Goal: Task Accomplishment & Management: Manage account settings

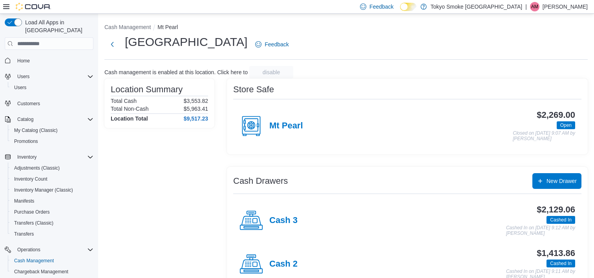
scroll to position [64, 0]
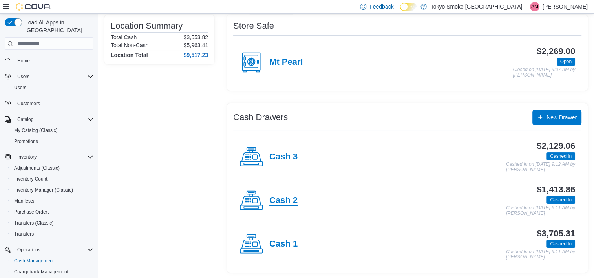
click at [287, 199] on h4 "Cash 2" at bounding box center [283, 200] width 28 height 10
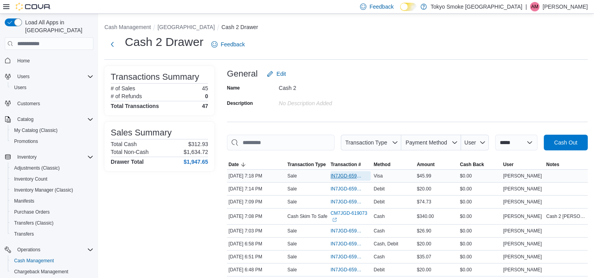
click at [343, 171] on span "IN7JGD-6599213" at bounding box center [350, 175] width 40 height 9
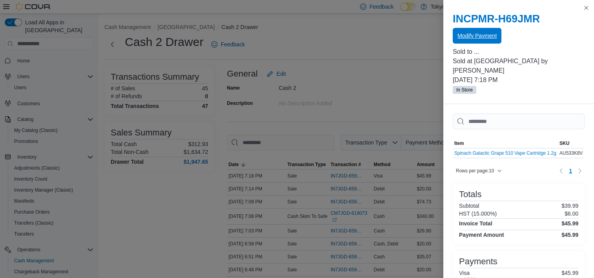
click at [491, 37] on span "Modify Payment" at bounding box center [476, 36] width 39 height 8
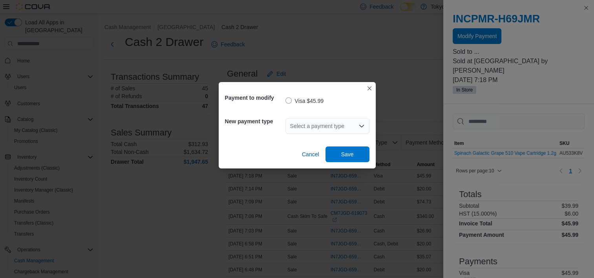
click at [321, 127] on div "Select a payment type" at bounding box center [327, 126] width 84 height 16
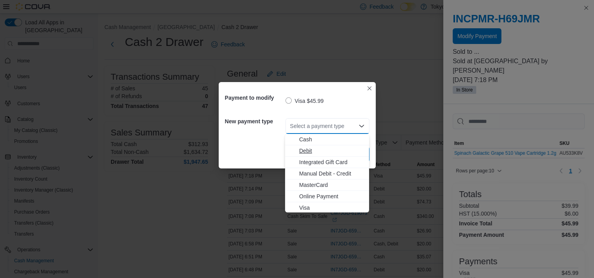
click at [306, 150] on span "Debit" at bounding box center [331, 151] width 65 height 8
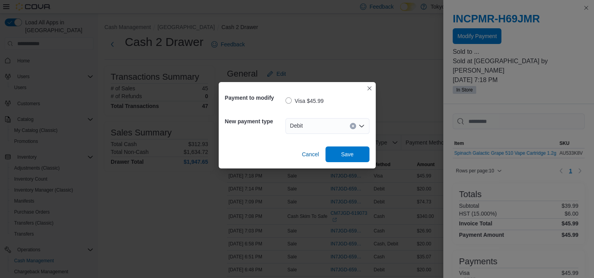
click at [259, 144] on div "Cancel Save" at bounding box center [297, 151] width 144 height 22
click at [349, 158] on span "Save" at bounding box center [347, 154] width 35 height 16
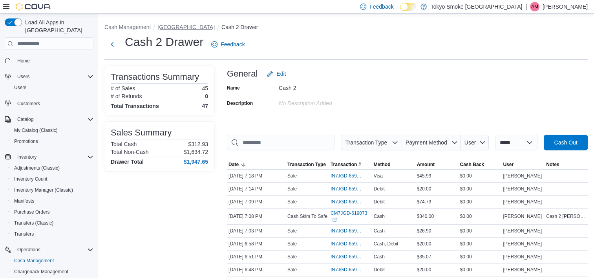
click at [186, 25] on button "[GEOGRAPHIC_DATA]" at bounding box center [185, 27] width 57 height 6
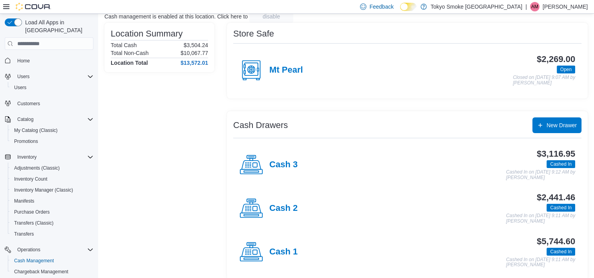
scroll to position [64, 0]
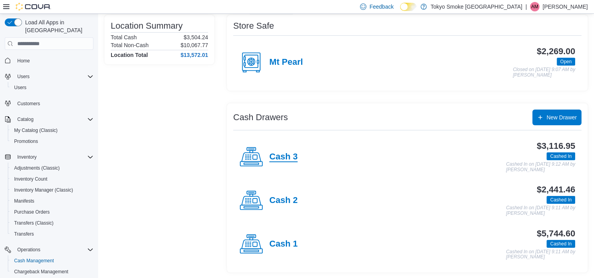
click at [279, 157] on h4 "Cash 3" at bounding box center [283, 157] width 28 height 10
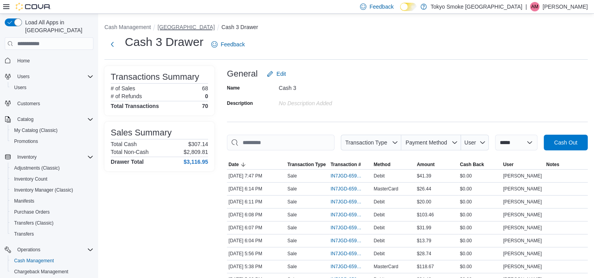
click at [205, 26] on button "[GEOGRAPHIC_DATA]" at bounding box center [185, 27] width 57 height 6
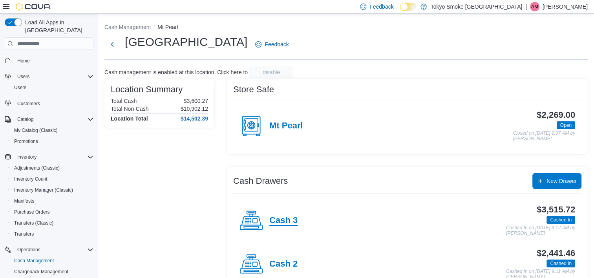
click at [292, 221] on h4 "Cash 3" at bounding box center [283, 220] width 28 height 10
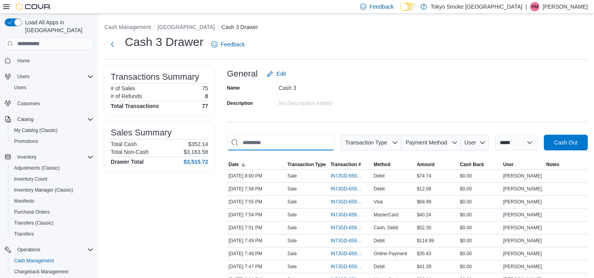
click at [268, 143] on input "This is a search bar. As you type, the results lower in the page will automatic…" at bounding box center [281, 143] width 108 height 16
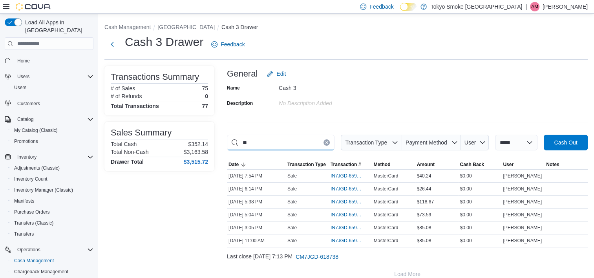
type input "*"
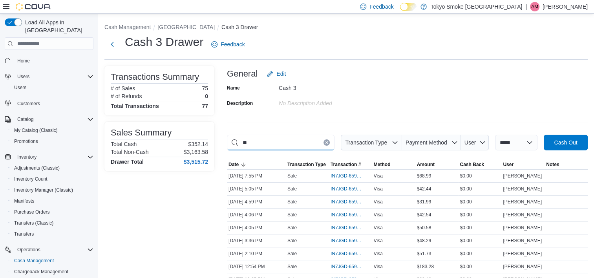
type input "*"
type input "*****"
click at [204, 27] on button "[GEOGRAPHIC_DATA]" at bounding box center [185, 27] width 57 height 6
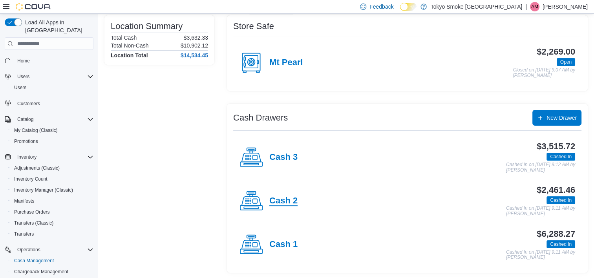
scroll to position [64, 0]
click at [287, 199] on h4 "Cash 2" at bounding box center [283, 200] width 28 height 10
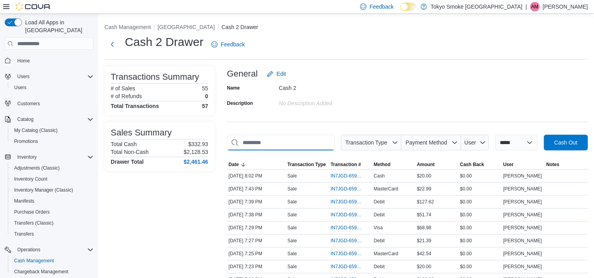
click at [259, 142] on input "This is a search bar. As you type, the results lower in the page will automatic…" at bounding box center [281, 143] width 108 height 16
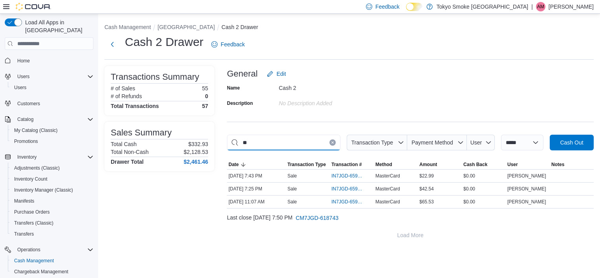
type input "*"
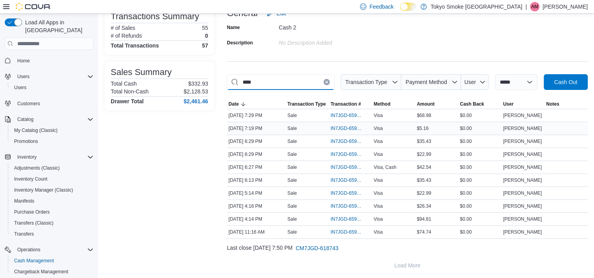
scroll to position [61, 0]
type input "*"
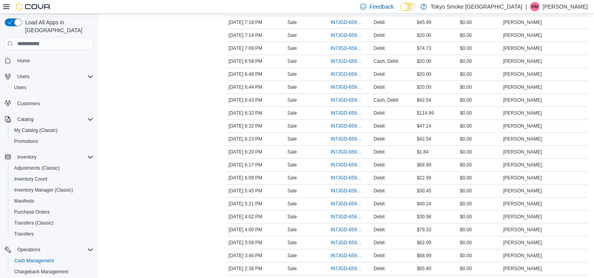
scroll to position [139, 0]
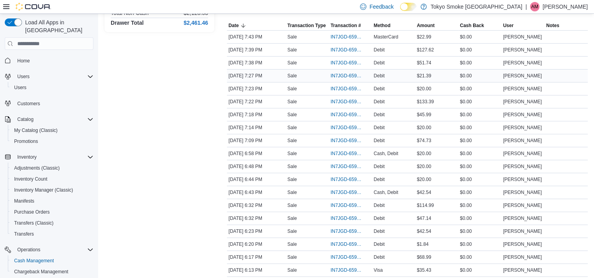
type input "*"
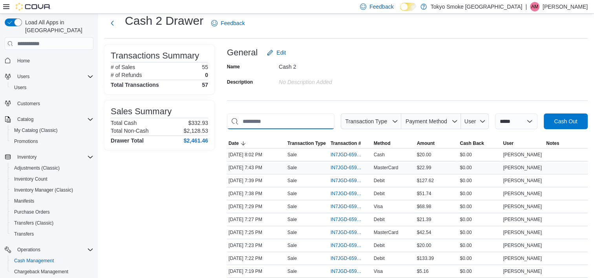
scroll to position [0, 0]
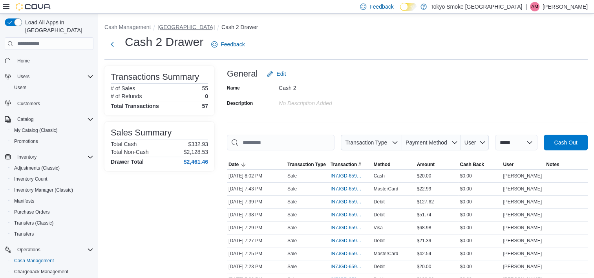
click at [190, 24] on button "[GEOGRAPHIC_DATA]" at bounding box center [185, 27] width 57 height 6
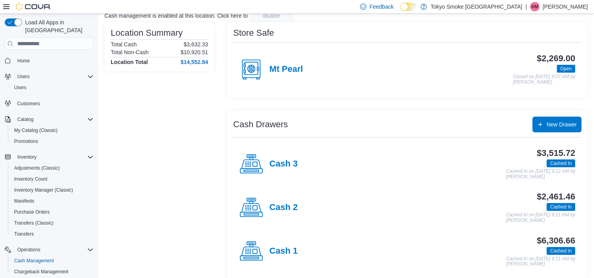
scroll to position [64, 0]
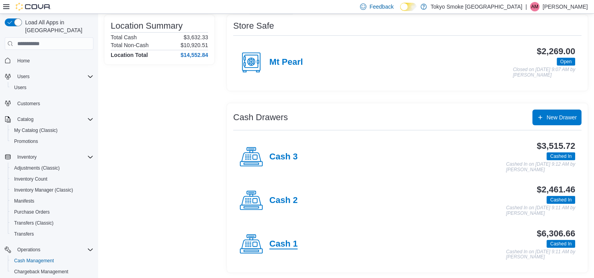
click at [283, 239] on h4 "Cash 1" at bounding box center [283, 244] width 28 height 10
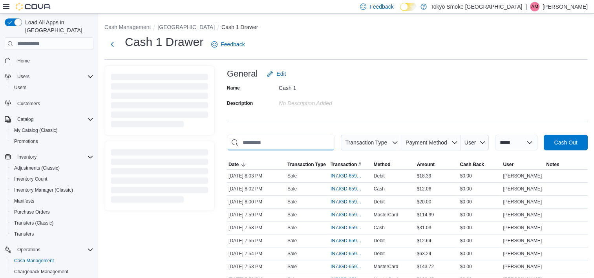
click at [290, 146] on input "This is a search bar. As you type, the results lower in the page will automatic…" at bounding box center [281, 143] width 108 height 16
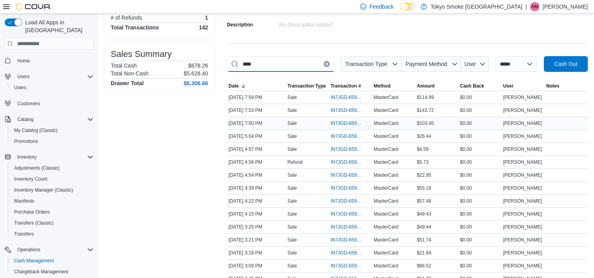
scroll to position [118, 0]
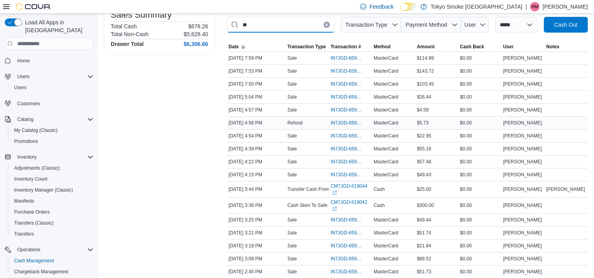
type input "*"
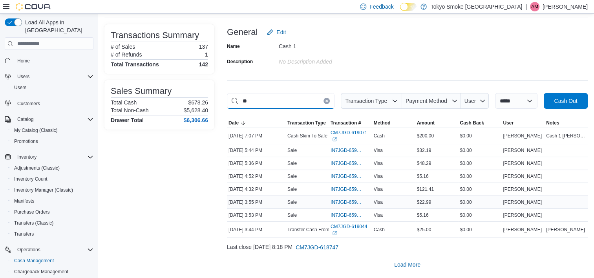
scroll to position [9, 0]
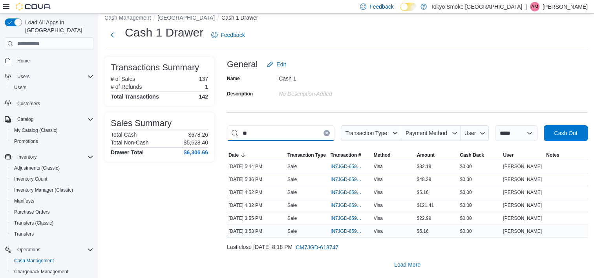
type input "*"
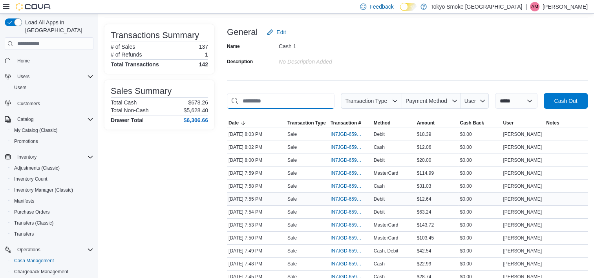
scroll to position [118, 0]
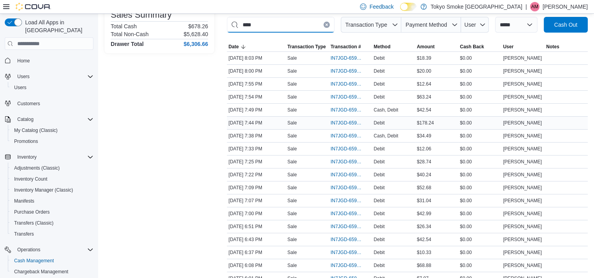
type input "*****"
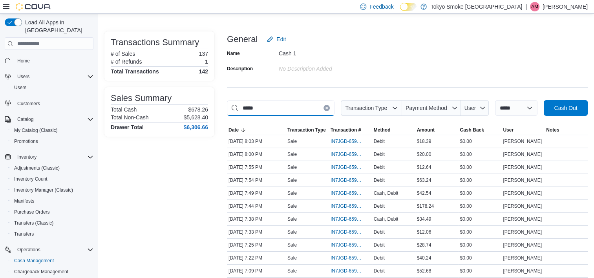
scroll to position [0, 0]
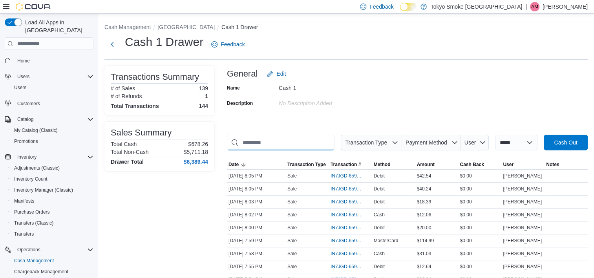
click at [272, 138] on input "This is a search bar. As you type, the results lower in the page will automatic…" at bounding box center [281, 143] width 108 height 16
type input "*"
type input "****"
click at [325, 142] on icon "Clear input" at bounding box center [326, 142] width 3 height 3
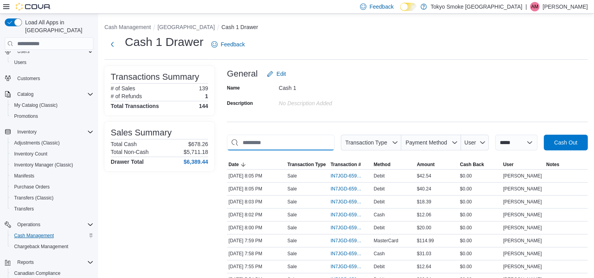
scroll to position [39, 0]
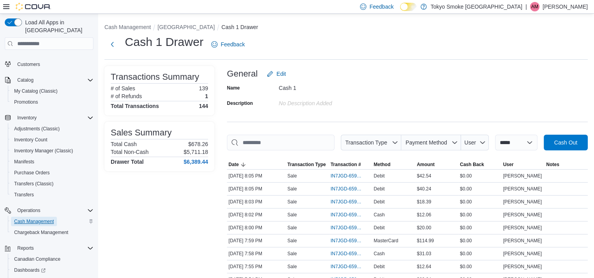
click at [28, 218] on span "Cash Management" at bounding box center [34, 221] width 40 height 6
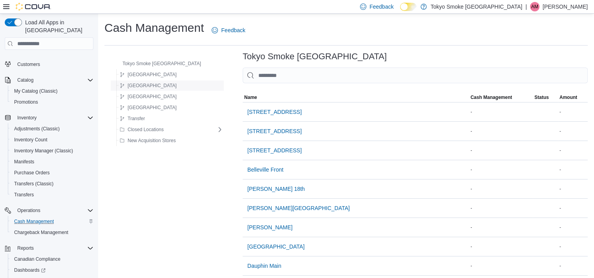
click at [145, 86] on span "Newfoundland" at bounding box center [152, 85] width 49 height 6
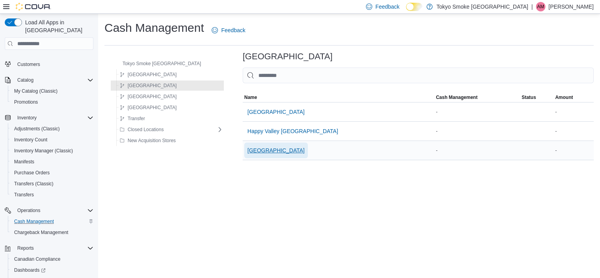
click at [276, 151] on span "[GEOGRAPHIC_DATA]" at bounding box center [275, 150] width 57 height 8
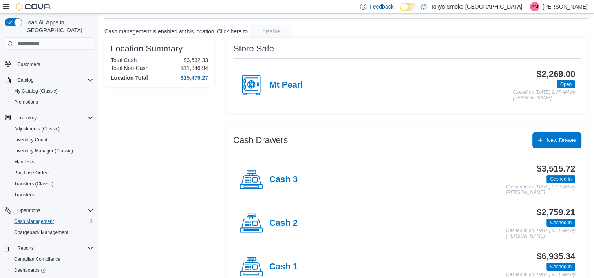
scroll to position [64, 0]
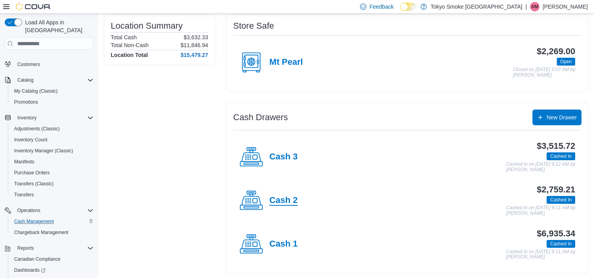
click at [281, 199] on h4 "Cash 2" at bounding box center [283, 200] width 28 height 10
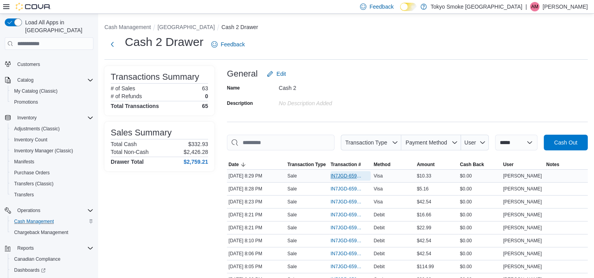
click at [344, 175] on span "IN7JGD-6599733" at bounding box center [346, 176] width 32 height 6
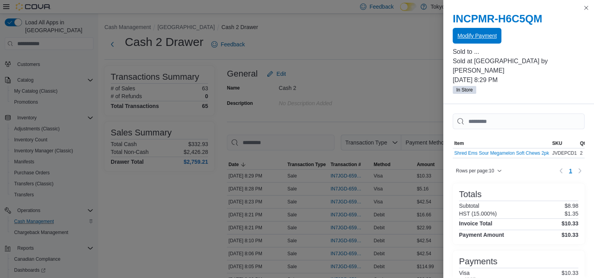
click at [464, 30] on span "Modify Payment" at bounding box center [476, 36] width 39 height 16
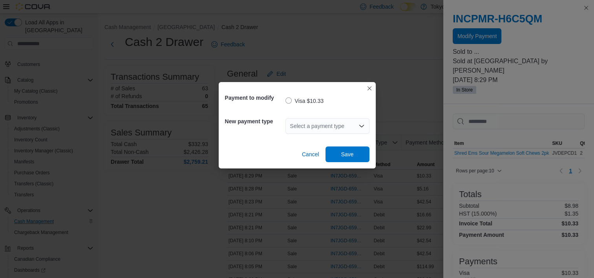
click at [330, 132] on div "Select a payment type" at bounding box center [327, 126] width 84 height 16
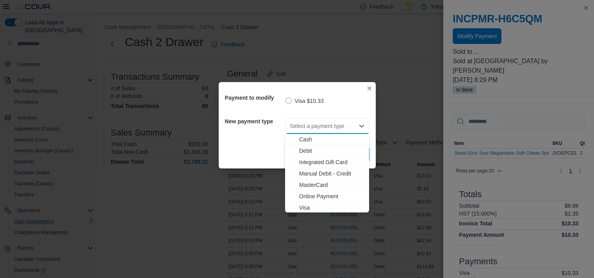
click at [325, 126] on div "Select a payment type Combo box. Selected. Combo box input. Select a payment ty…" at bounding box center [327, 126] width 84 height 16
click at [321, 149] on span "Debit" at bounding box center [331, 151] width 65 height 8
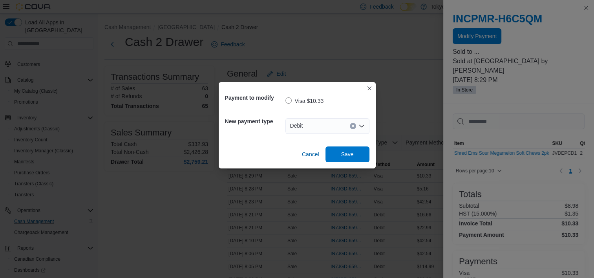
click at [337, 108] on div "Visa $10.33" at bounding box center [327, 100] width 84 height 20
click at [335, 154] on span "Save" at bounding box center [347, 154] width 35 height 16
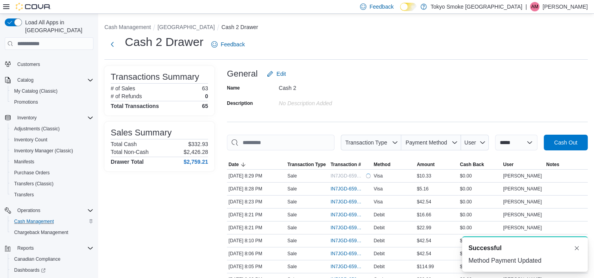
click at [398, 91] on div "Name Cash 2 Description No Description added" at bounding box center [407, 95] width 361 height 27
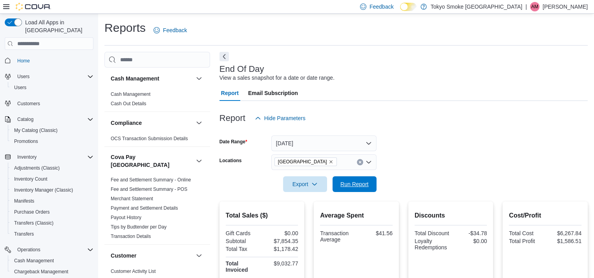
click at [353, 181] on span "Run Report" at bounding box center [354, 184] width 28 height 8
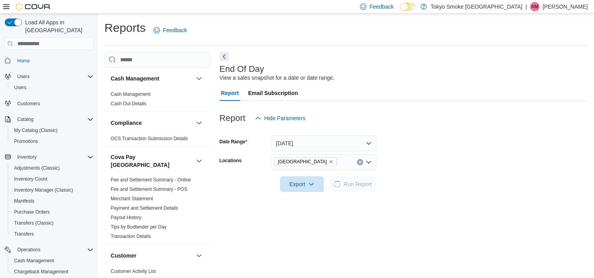
scroll to position [74, 0]
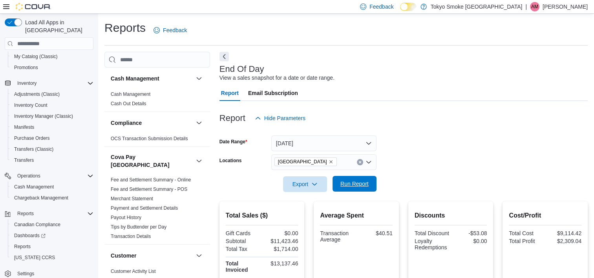
click at [359, 181] on span "Run Report" at bounding box center [354, 184] width 28 height 8
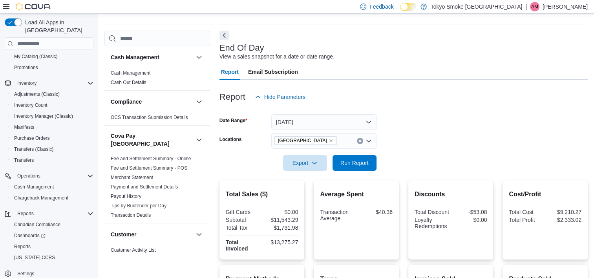
scroll to position [0, 0]
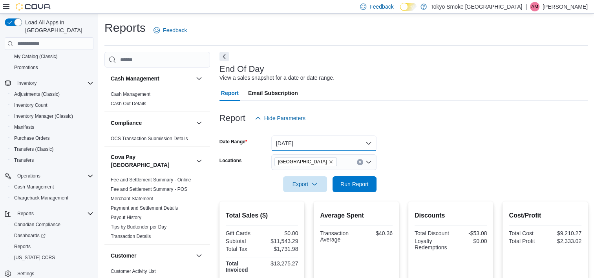
click at [347, 143] on button "Today" at bounding box center [323, 143] width 105 height 16
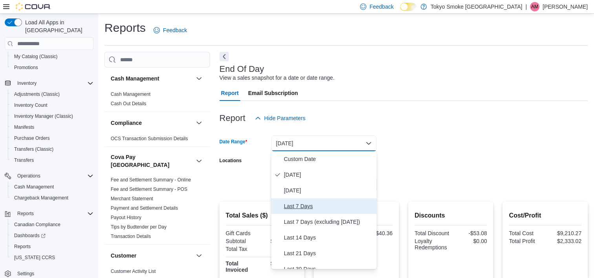
click at [334, 211] on button "Last 7 Days" at bounding box center [323, 206] width 105 height 16
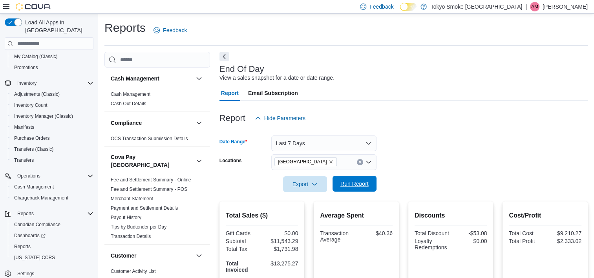
click at [352, 186] on span "Run Report" at bounding box center [354, 184] width 28 height 8
click at [346, 148] on button "Last 7 Days" at bounding box center [323, 143] width 105 height 16
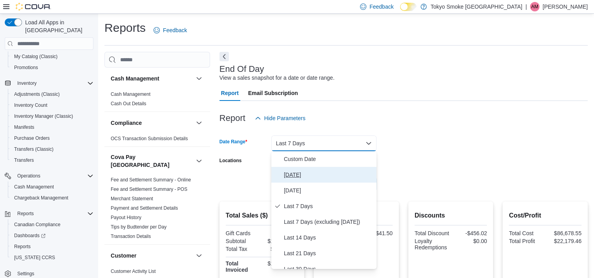
click at [329, 179] on button "Today" at bounding box center [323, 175] width 105 height 16
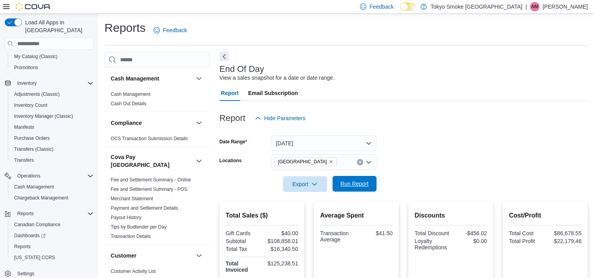
click at [355, 183] on span "Run Report" at bounding box center [354, 184] width 28 height 8
click at [475, 130] on div at bounding box center [403, 130] width 368 height 9
